Goal: Information Seeking & Learning: Learn about a topic

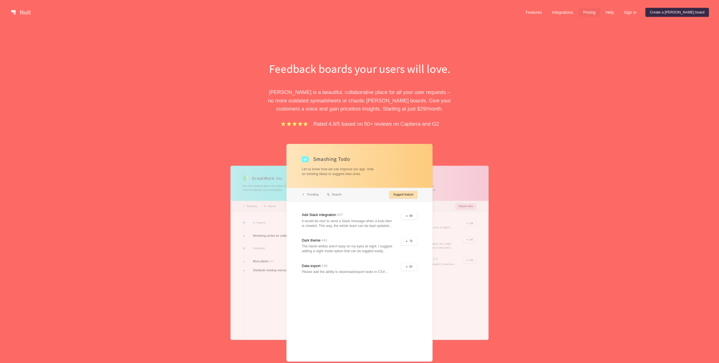
click at [473, 14] on link "Pricing" at bounding box center [589, 12] width 21 height 9
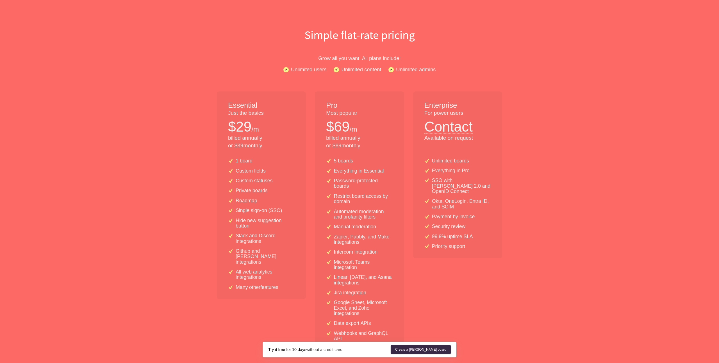
scroll to position [41, 0]
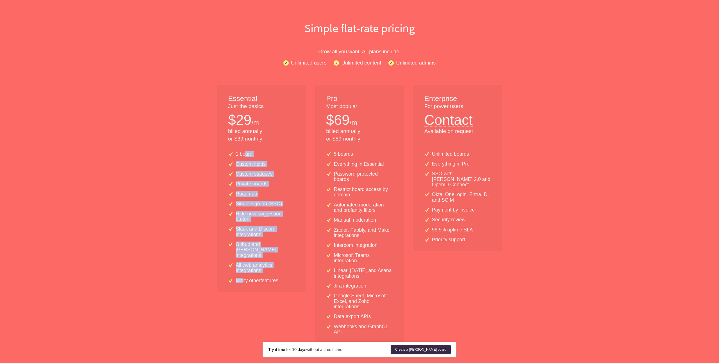
drag, startPoint x: 244, startPoint y: 156, endPoint x: 244, endPoint y: 278, distance: 121.1
click at [244, 278] on div "1 board Custom fields Custom statuses Private boards Roadmap Single sign-on (SS…" at bounding box center [261, 219] width 89 height 145
click at [244, 278] on p "Many other features" at bounding box center [257, 280] width 43 height 5
drag, startPoint x: 244, startPoint y: 278, endPoint x: 242, endPoint y: 148, distance: 129.5
click at [242, 148] on div "1 board Custom fields Custom statuses Private boards Roadmap Single sign-on (SS…" at bounding box center [261, 219] width 89 height 145
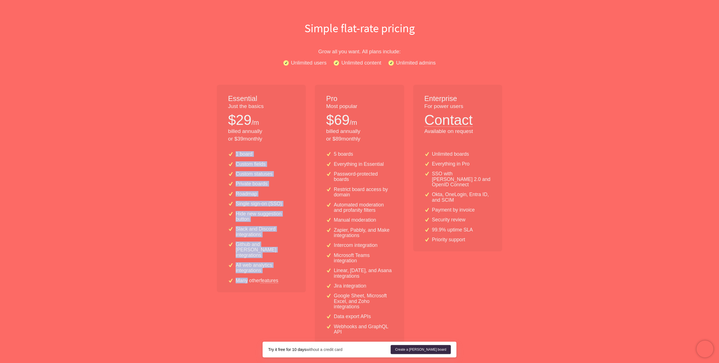
click at [242, 148] on div "1 board Custom fields Custom statuses Private boards Roadmap Single sign-on (SS…" at bounding box center [261, 219] width 89 height 145
drag, startPoint x: 246, startPoint y: 152, endPoint x: 246, endPoint y: 215, distance: 62.4
click at [246, 215] on div "1 board Custom fields Custom statuses Private boards Roadmap Single sign-on (SS…" at bounding box center [261, 219] width 89 height 145
click at [246, 215] on p "Hide new suggestion button" at bounding box center [265, 216] width 59 height 11
drag, startPoint x: 246, startPoint y: 215, endPoint x: 257, endPoint y: 162, distance: 53.7
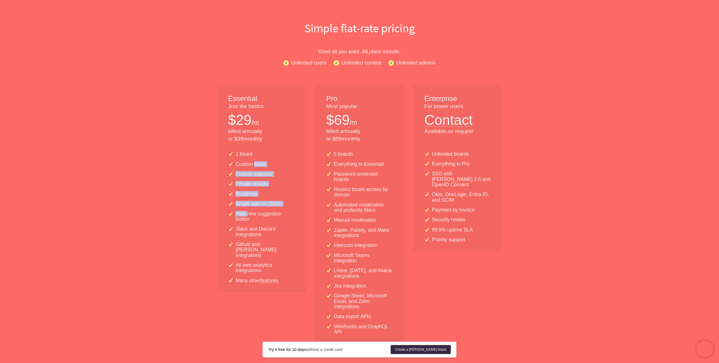
click at [257, 162] on div "1 board Custom fields Custom statuses Private boards Roadmap Single sign-on (SS…" at bounding box center [261, 219] width 89 height 145
click at [257, 162] on p "Custom fields" at bounding box center [251, 164] width 30 height 5
drag, startPoint x: 257, startPoint y: 162, endPoint x: 257, endPoint y: 204, distance: 41.8
click at [257, 204] on div "1 board Custom fields Custom statuses Private boards Roadmap Single sign-on (SS…" at bounding box center [261, 219] width 89 height 145
click at [261, 203] on p "Single sign-on (SSO)" at bounding box center [259, 203] width 46 height 5
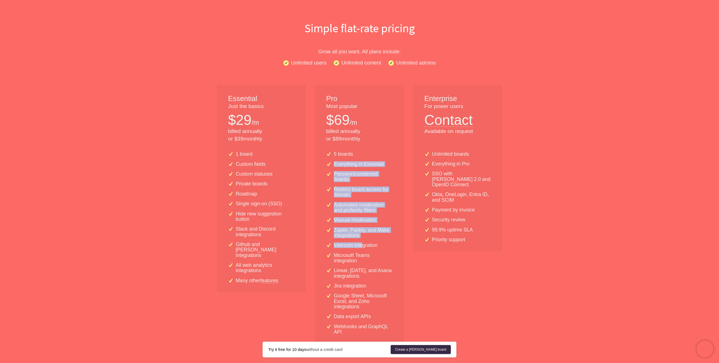
drag, startPoint x: 363, startPoint y: 159, endPoint x: 363, endPoint y: 250, distance: 90.7
click at [363, 250] on div "5 boards Everything in Essential Password-protected boards Restrict board acces…" at bounding box center [359, 245] width 89 height 197
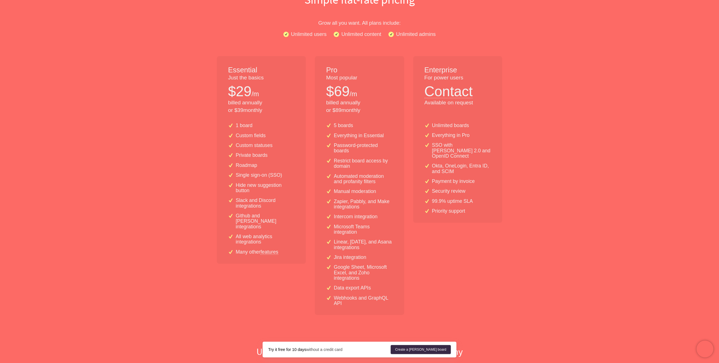
scroll to position [76, 0]
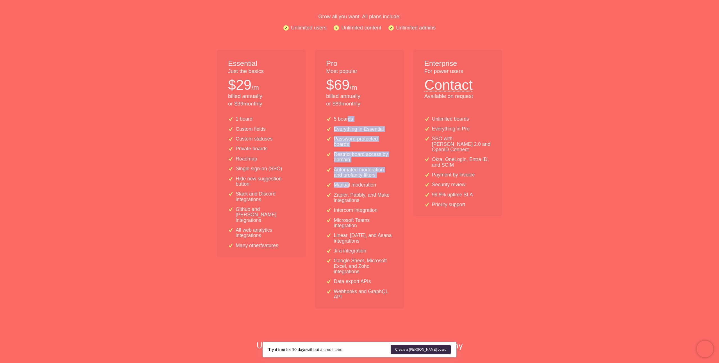
drag, startPoint x: 349, startPoint y: 120, endPoint x: 349, endPoint y: 187, distance: 66.6
click at [349, 186] on div "5 boards Everything in Essential Password-protected boards Restrict board acces…" at bounding box center [359, 210] width 89 height 197
click at [349, 187] on p "Manual moderation" at bounding box center [355, 185] width 42 height 5
drag, startPoint x: 349, startPoint y: 187, endPoint x: 344, endPoint y: 115, distance: 72.4
click at [344, 115] on div "5 boards Everything in Essential Password-protected boards Restrict board acces…" at bounding box center [359, 210] width 89 height 197
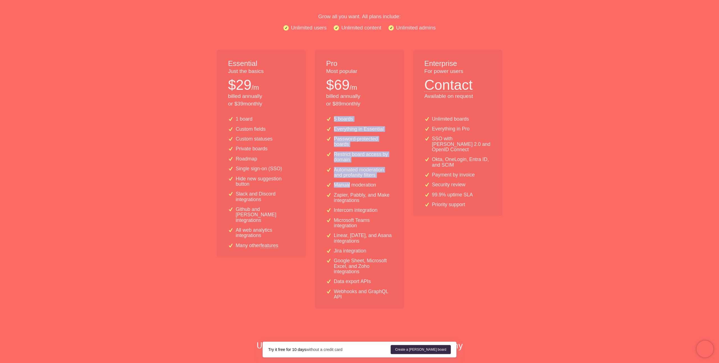
click at [344, 115] on div "5 boards Everything in Essential Password-protected boards Restrict board acces…" at bounding box center [359, 210] width 89 height 197
drag, startPoint x: 344, startPoint y: 115, endPoint x: 344, endPoint y: 245, distance: 130.0
click at [344, 244] on div "5 boards Everything in Essential Password-protected boards Restrict board acces…" at bounding box center [359, 210] width 89 height 197
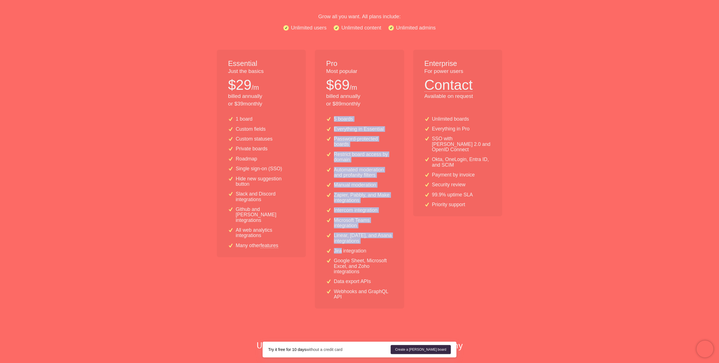
click at [344, 245] on div "5 boards Everything in Essential Password-protected boards Restrict board acces…" at bounding box center [359, 210] width 89 height 197
drag, startPoint x: 344, startPoint y: 245, endPoint x: 357, endPoint y: 130, distance: 115.9
click at [357, 130] on div "5 boards Everything in Essential Password-protected boards Restrict board acces…" at bounding box center [359, 210] width 89 height 197
click at [357, 130] on p "Everything in Essential" at bounding box center [359, 129] width 50 height 5
drag, startPoint x: 357, startPoint y: 130, endPoint x: 354, endPoint y: 234, distance: 104.2
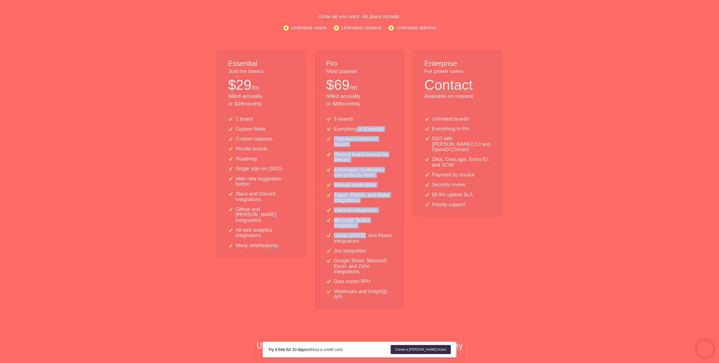
click at [354, 234] on div "5 boards Everything in Essential Password-protected boards Restrict board acces…" at bounding box center [359, 210] width 89 height 197
click at [354, 234] on p "Linear, [DATE], and Asana integrations" at bounding box center [363, 238] width 59 height 11
drag, startPoint x: 354, startPoint y: 234, endPoint x: 356, endPoint y: 131, distance: 102.5
click at [356, 131] on div "5 boards Everything in Essential Password-protected boards Restrict board acces…" at bounding box center [359, 210] width 89 height 197
click at [356, 131] on p "Everything in Essential" at bounding box center [359, 129] width 50 height 5
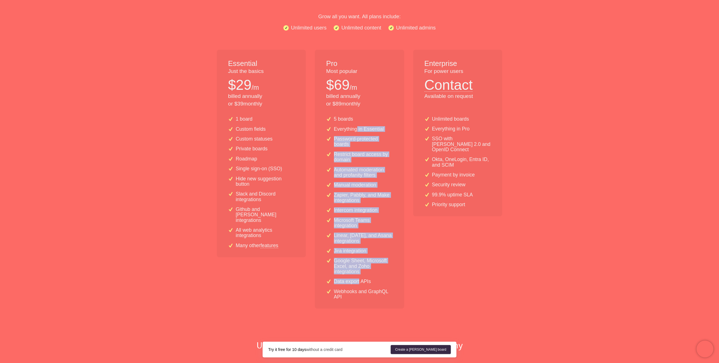
drag, startPoint x: 356, startPoint y: 131, endPoint x: 350, endPoint y: 285, distance: 153.5
click at [350, 285] on div "5 boards Everything in Essential Password-protected boards Restrict board acces…" at bounding box center [359, 210] width 89 height 197
drag, startPoint x: 350, startPoint y: 285, endPoint x: 361, endPoint y: 125, distance: 160.2
click at [361, 125] on div "5 boards Everything in Essential Password-protected boards Restrict board acces…" at bounding box center [359, 210] width 89 height 197
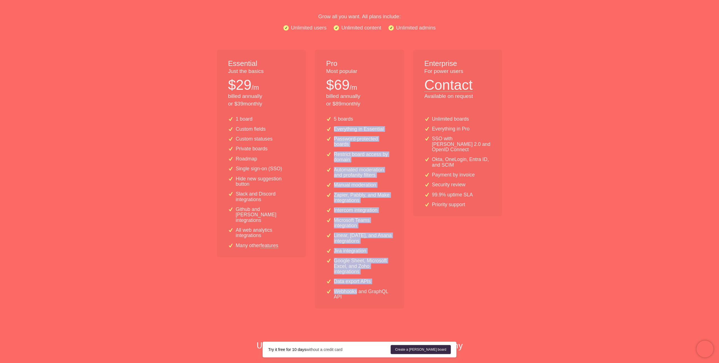
click at [361, 125] on div "5 boards Everything in Essential Password-protected boards Restrict board acces…" at bounding box center [359, 210] width 89 height 197
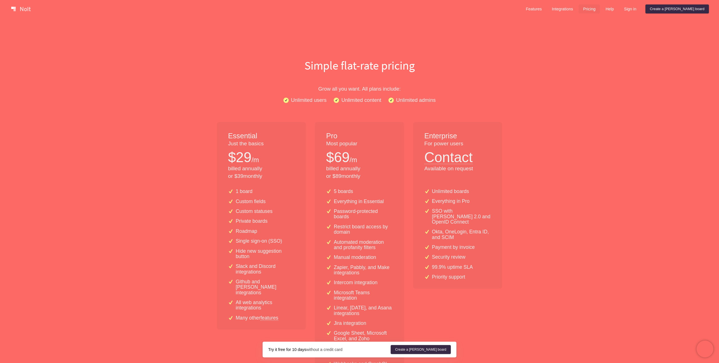
scroll to position [0, 0]
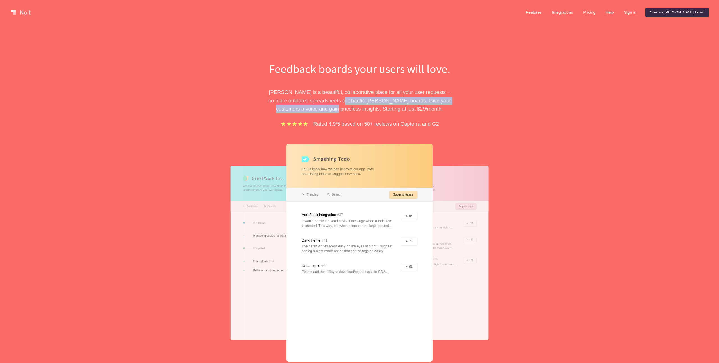
drag, startPoint x: 349, startPoint y: 97, endPoint x: 349, endPoint y: 110, distance: 13.2
click at [349, 110] on p "[PERSON_NAME] is a beautiful, collaborative place for all your user requests – …" at bounding box center [360, 100] width 194 height 25
click at [349, 115] on div "Feedback boards your users will love. [PERSON_NAME] is a beautiful, collaborati…" at bounding box center [360, 230] width 194 height 339
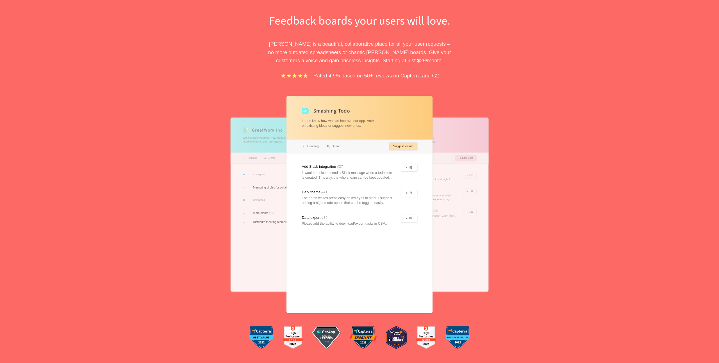
scroll to position [79, 0]
